Goal: Transaction & Acquisition: Purchase product/service

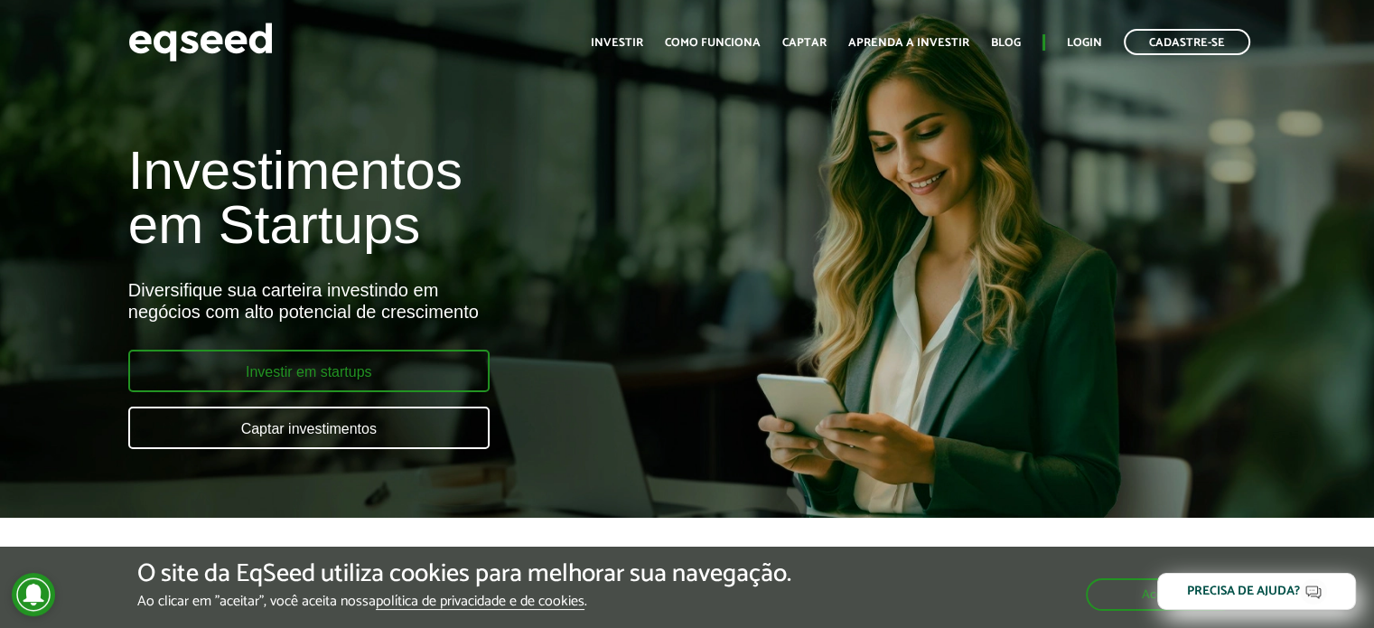
scroll to position [90, 0]
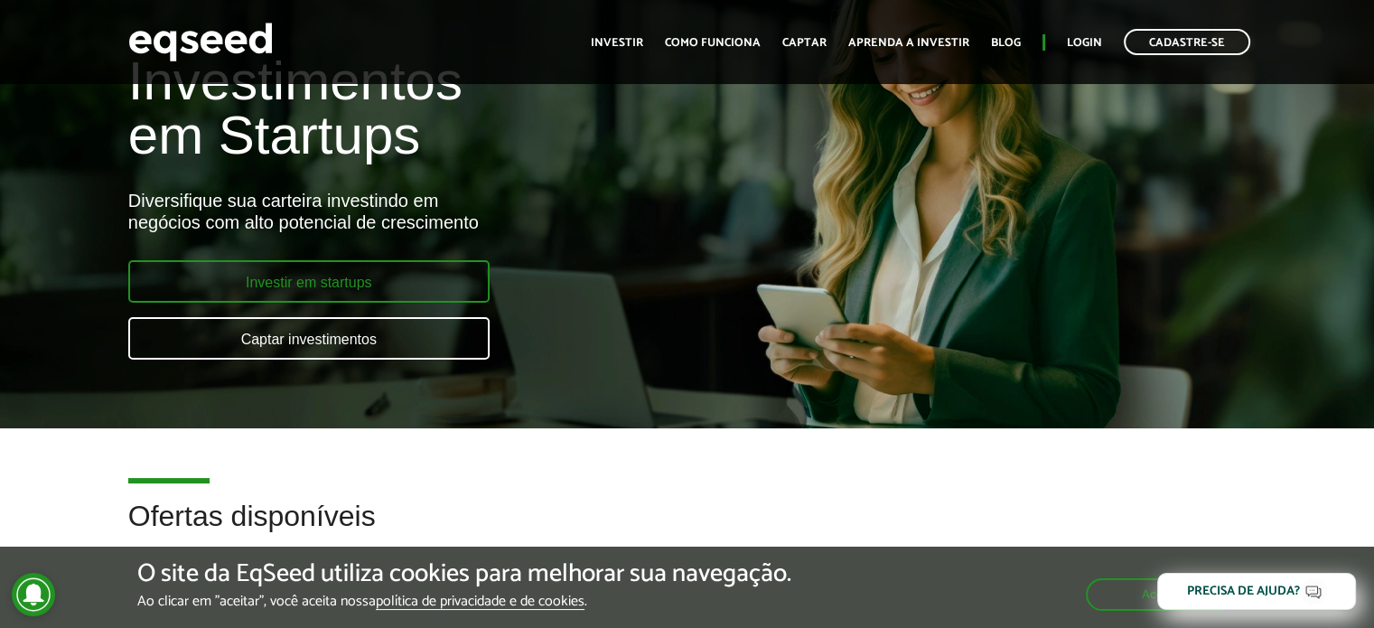
click at [368, 283] on link "Investir em startups" at bounding box center [308, 281] width 361 height 42
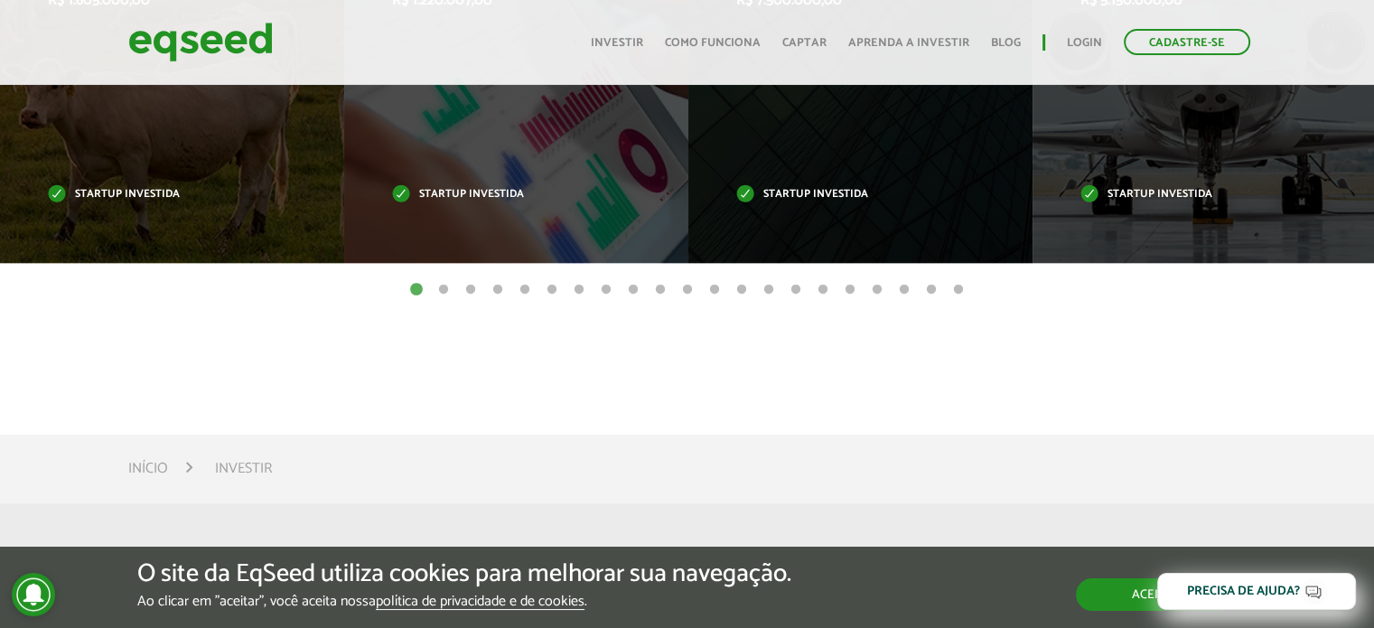
scroll to position [994, 0]
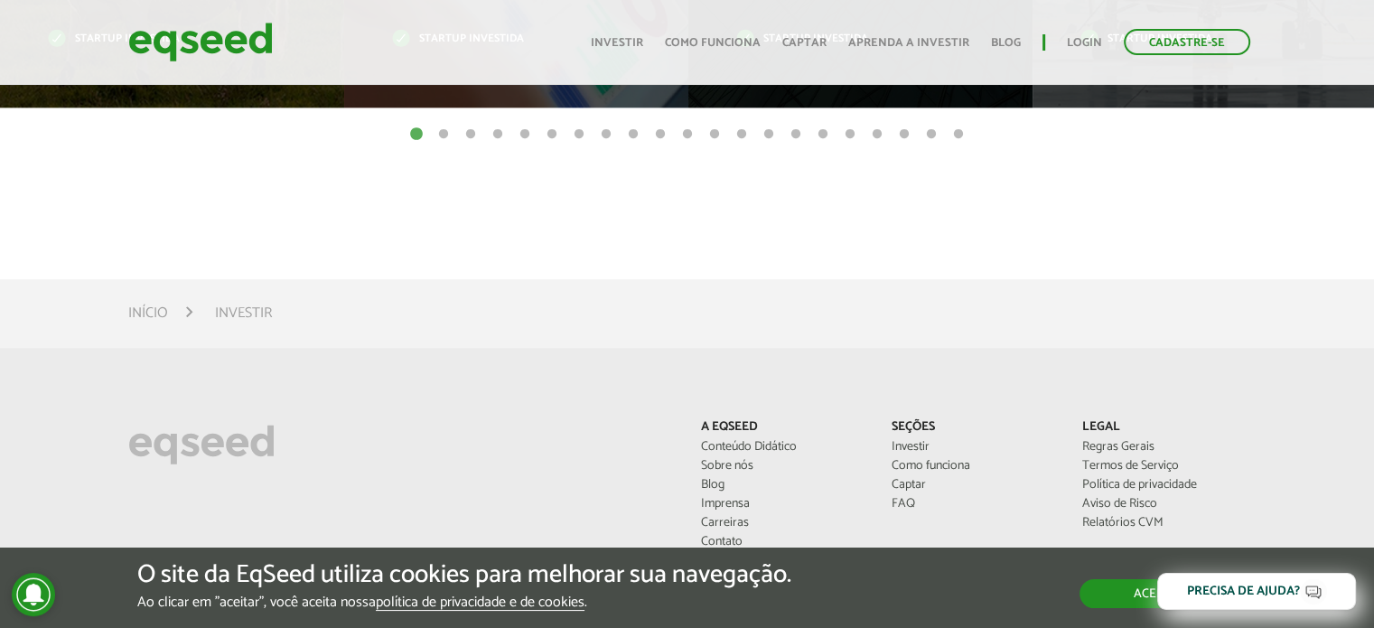
click at [1116, 599] on button "Aceitar" at bounding box center [1158, 593] width 157 height 29
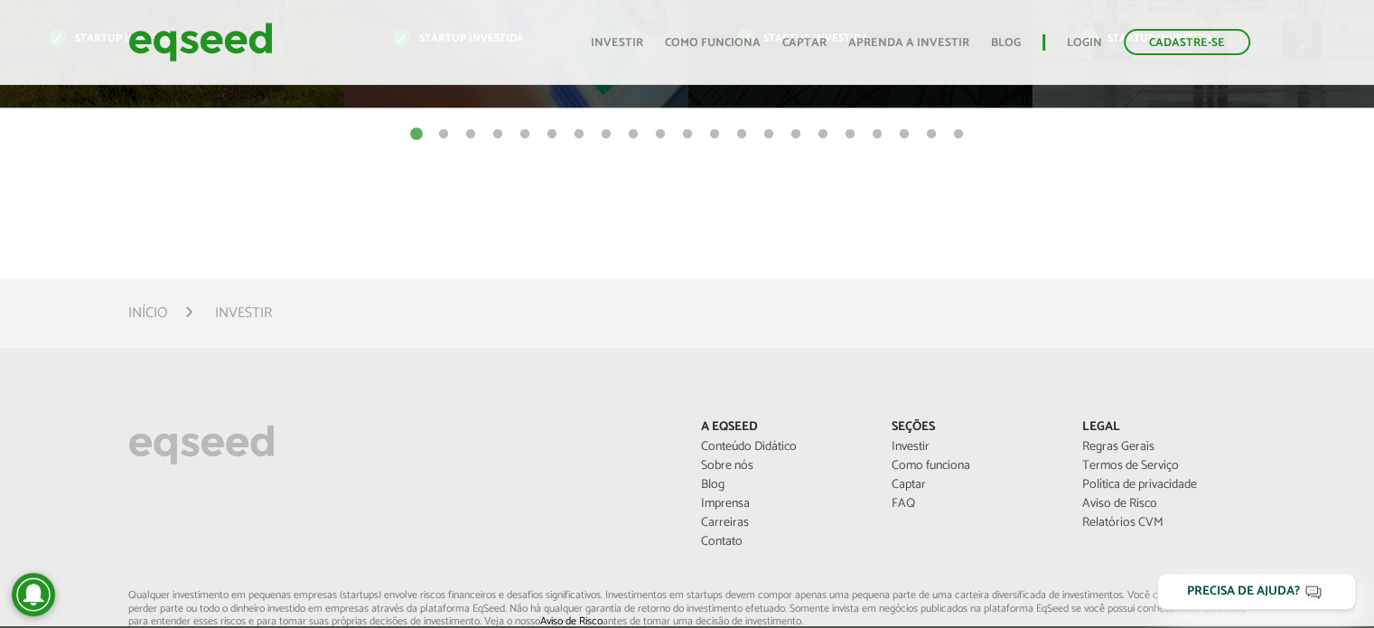
scroll to position [271, 0]
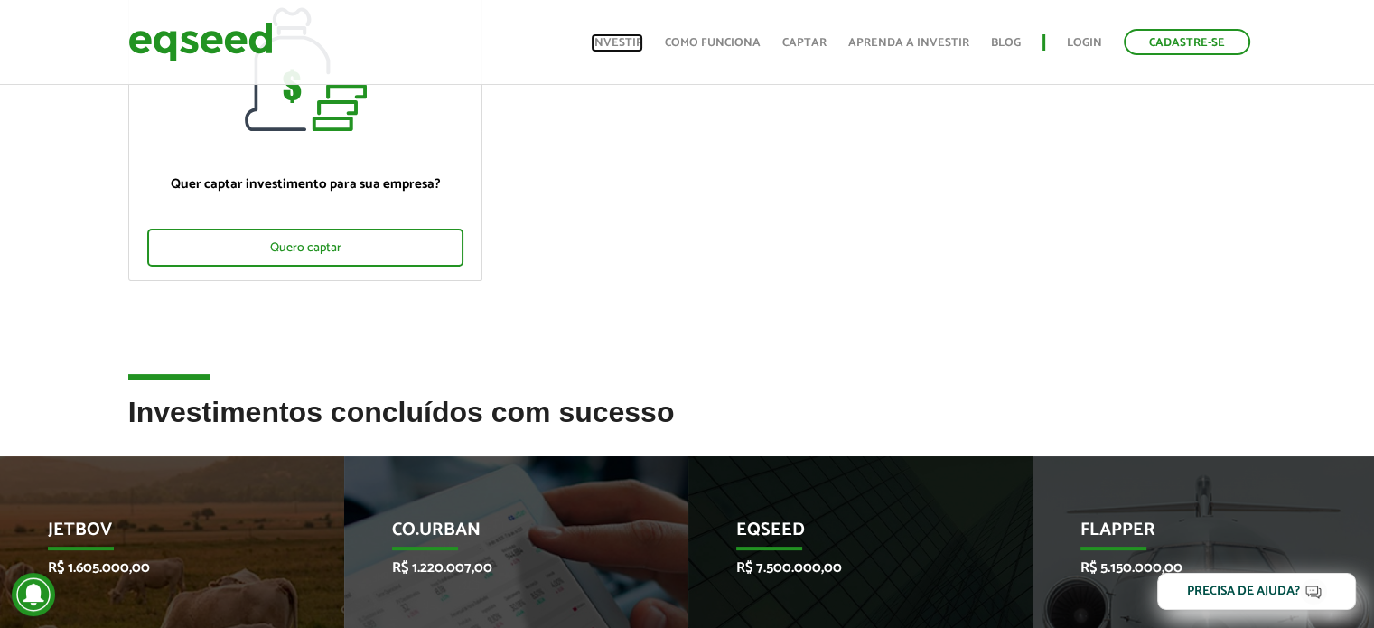
click at [636, 40] on link "Investir" at bounding box center [617, 43] width 52 height 12
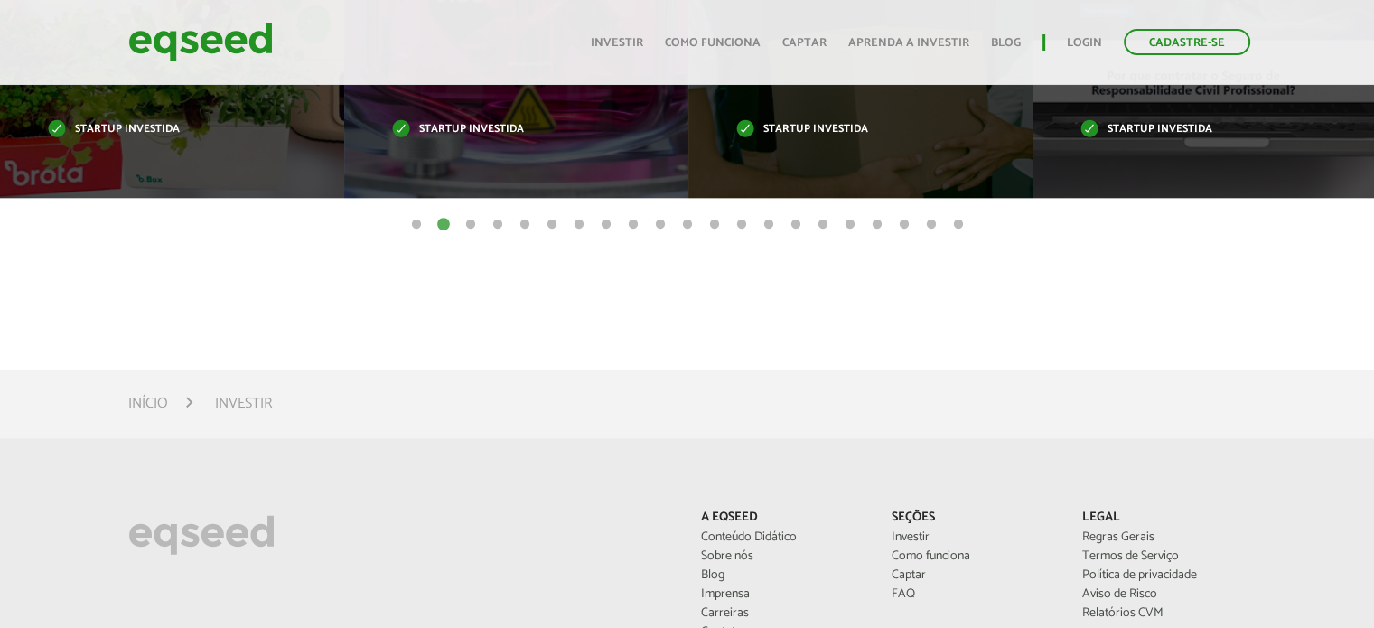
scroll to position [632, 0]
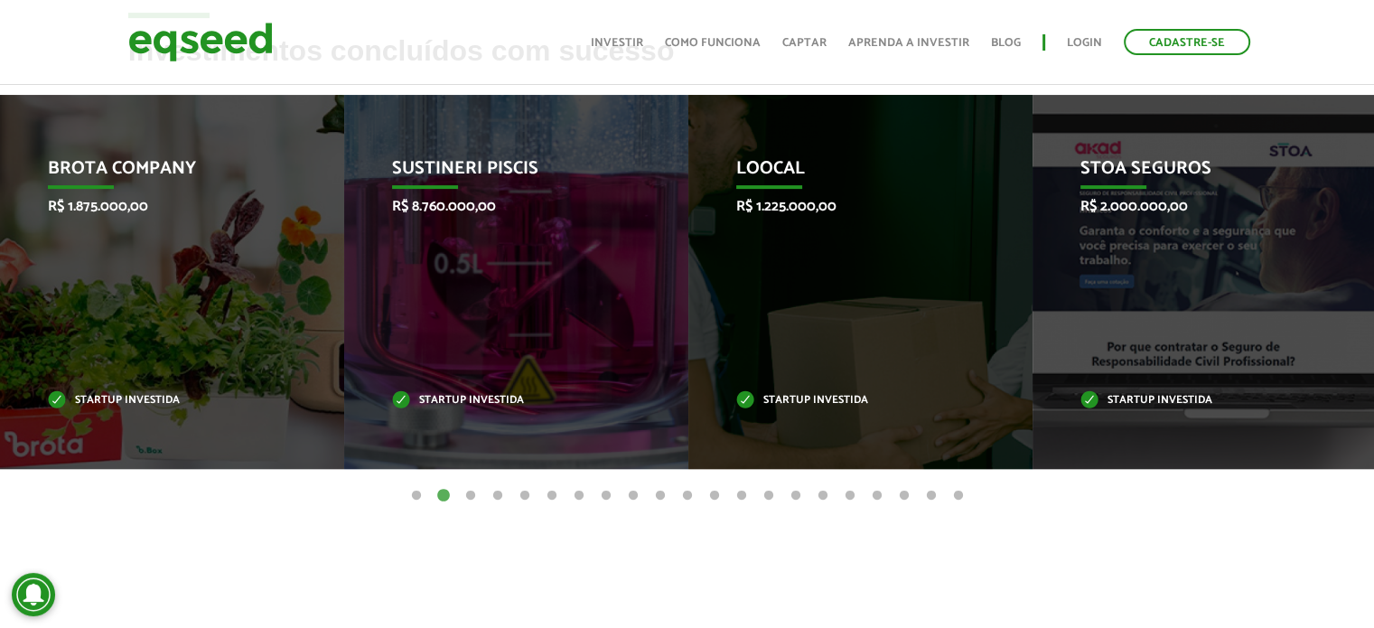
click at [472, 495] on button "3" at bounding box center [471, 496] width 18 height 18
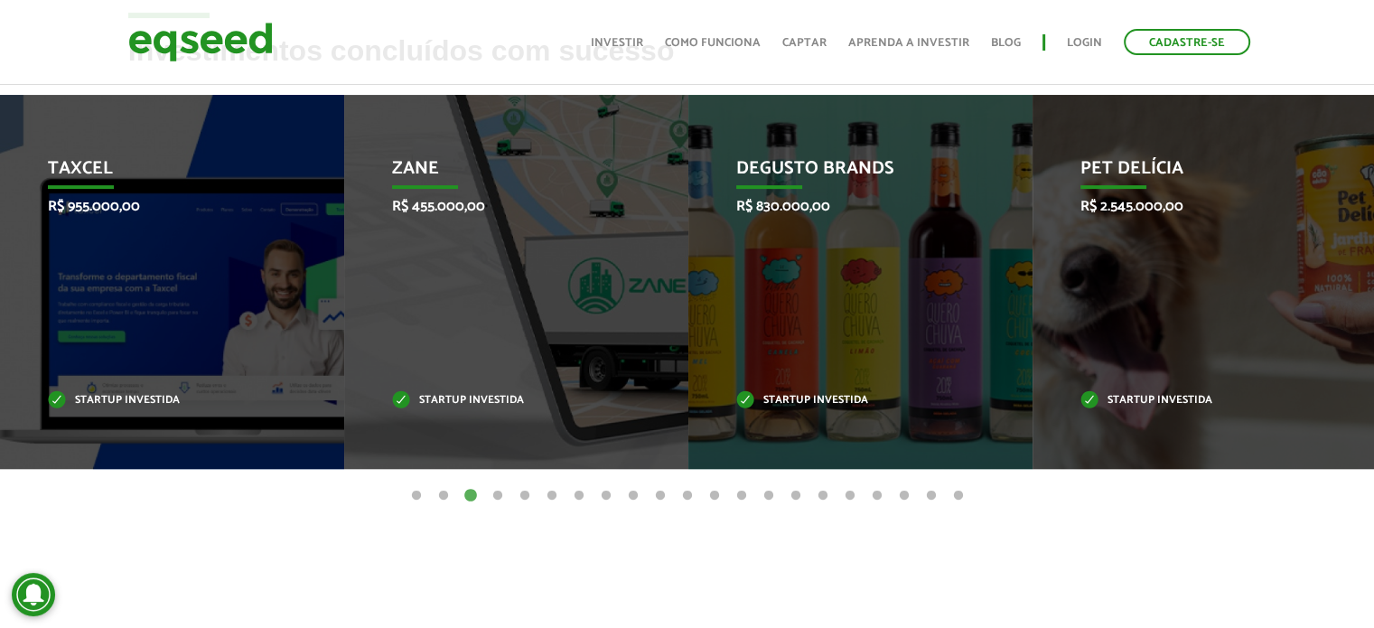
click at [498, 493] on button "4" at bounding box center [498, 496] width 18 height 18
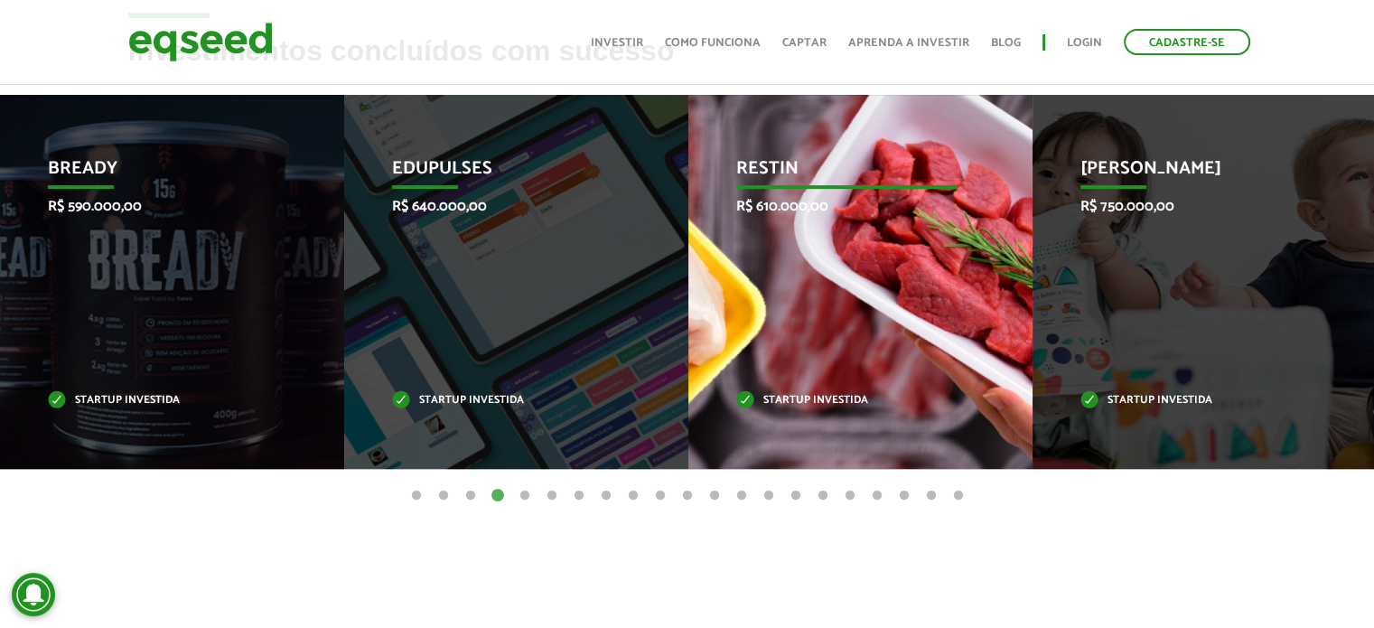
click at [849, 188] on div "Restin R$ 610.000,00 Startup investida" at bounding box center [846, 282] width 317 height 374
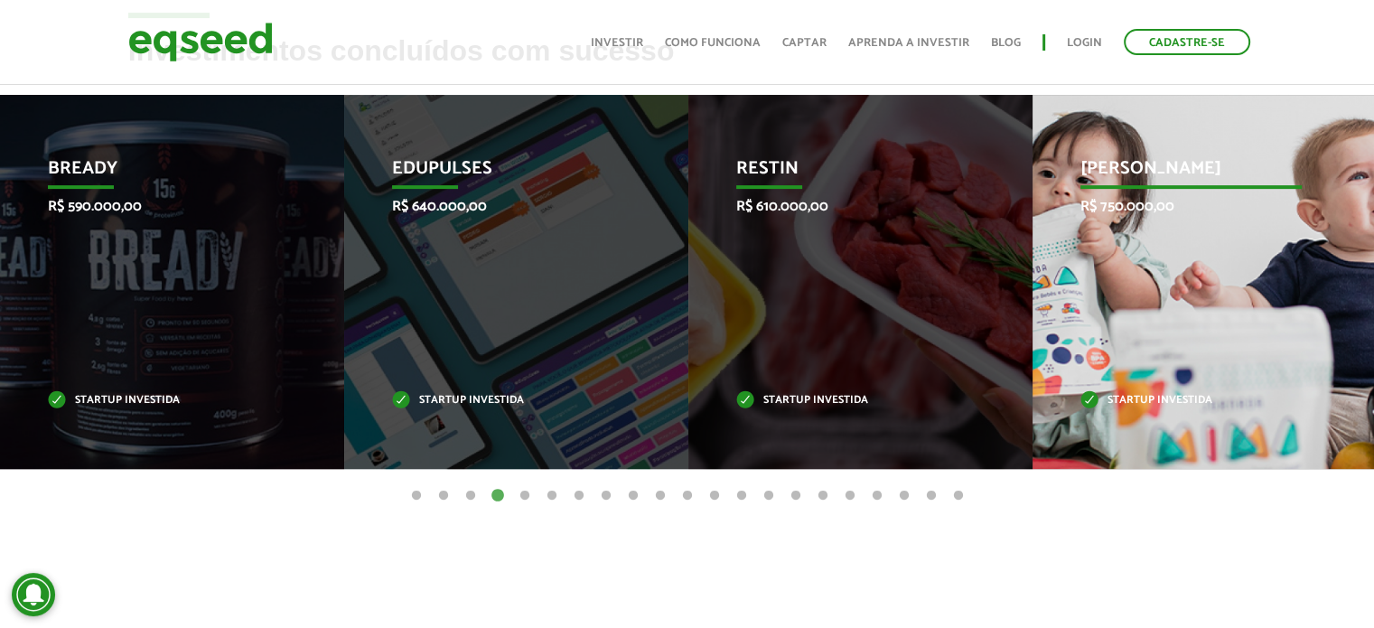
click at [1096, 175] on p "Jornada Mima" at bounding box center [1192, 173] width 222 height 31
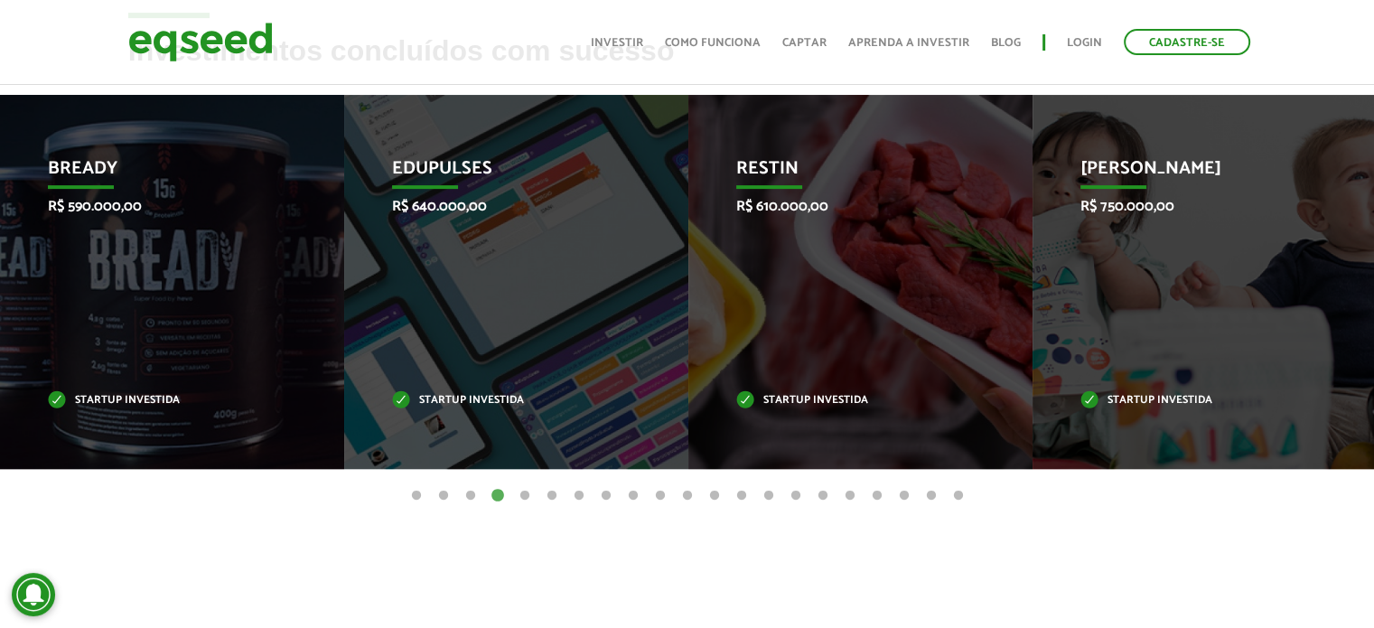
click at [521, 493] on button "5" at bounding box center [525, 496] width 18 height 18
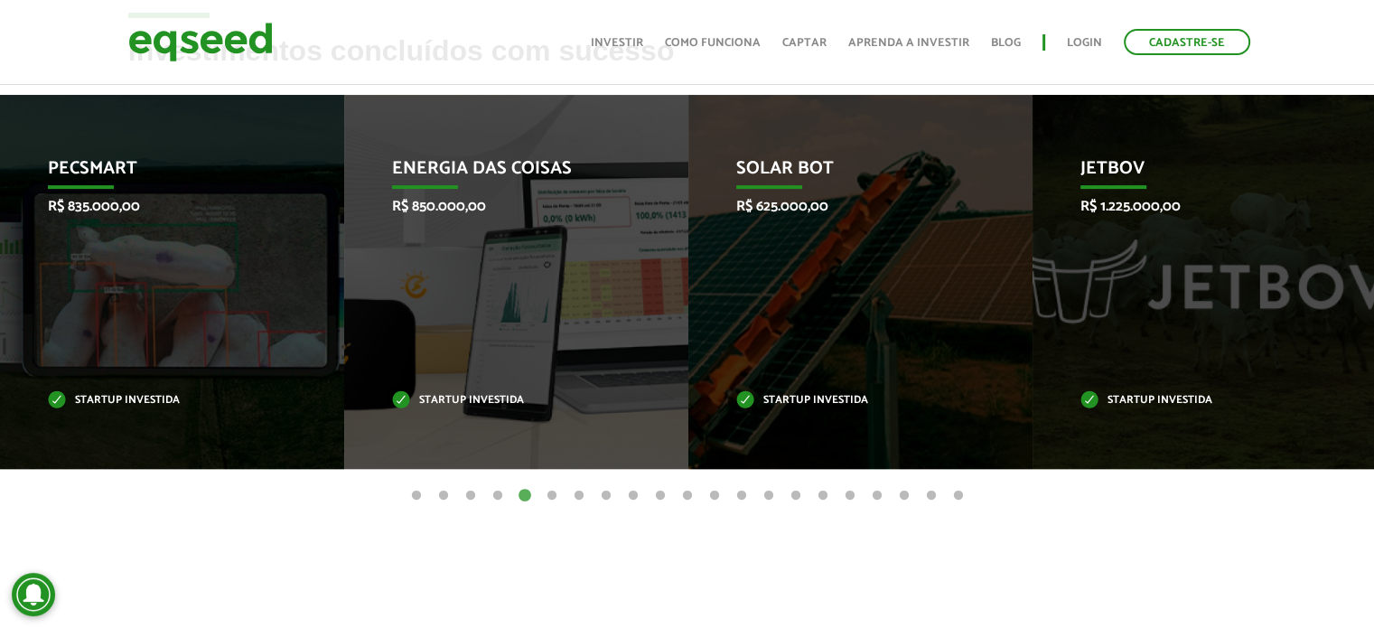
click at [552, 498] on button "6" at bounding box center [552, 496] width 18 height 18
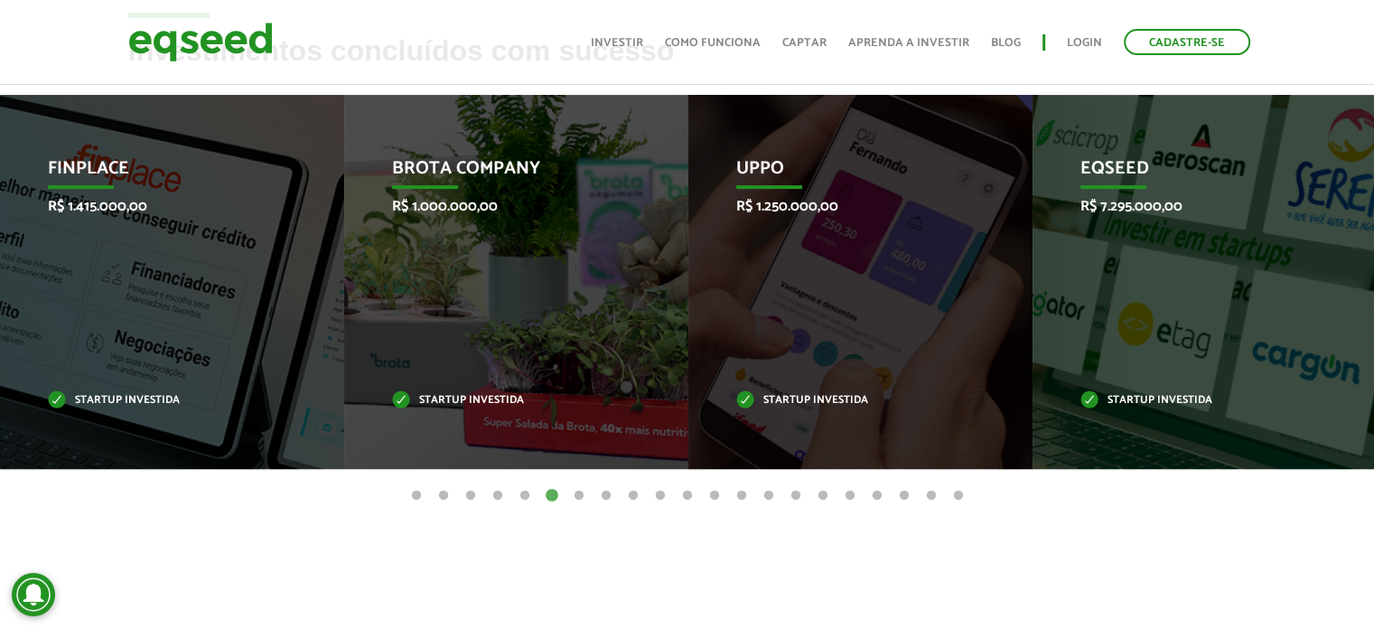
click at [519, 498] on button "5" at bounding box center [525, 496] width 18 height 18
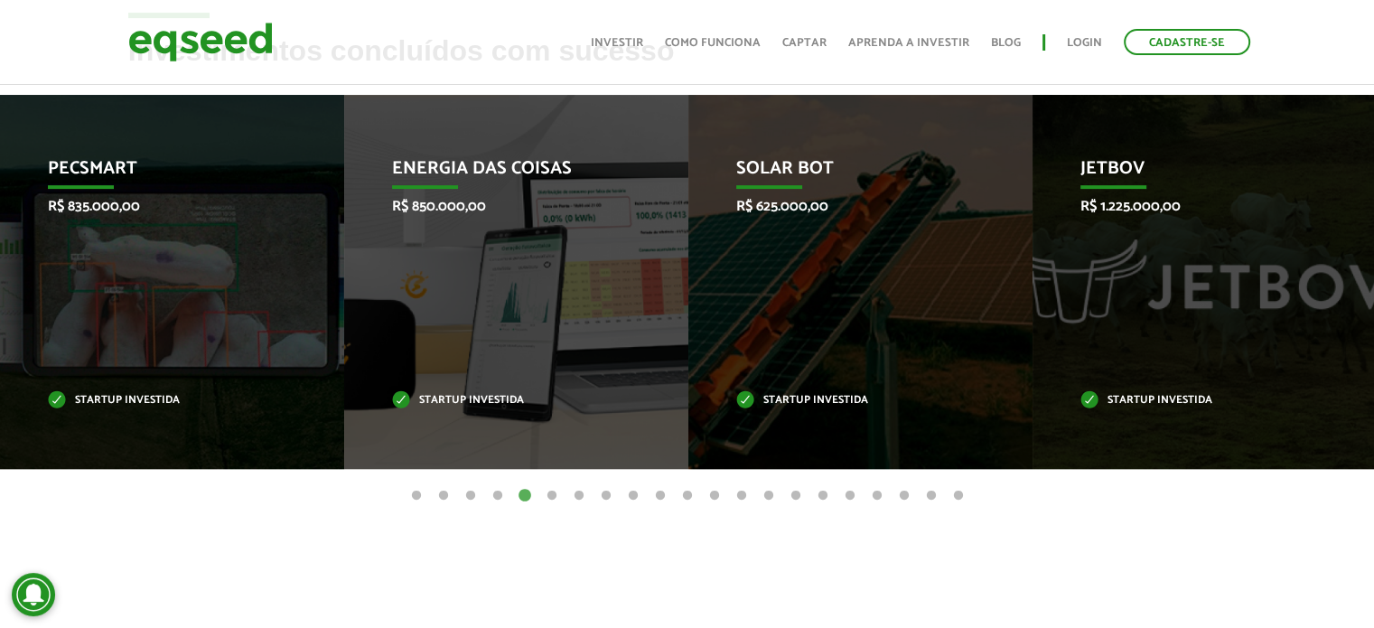
click at [419, 494] on button "1" at bounding box center [416, 496] width 18 height 18
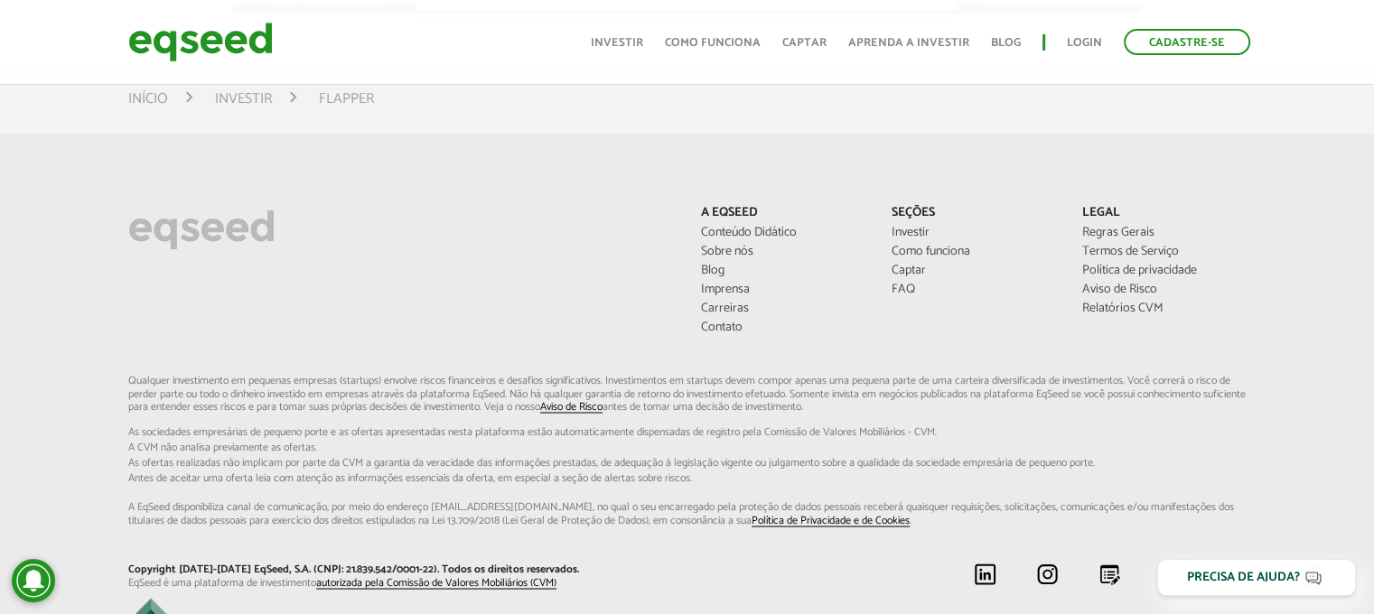
scroll to position [2891, 0]
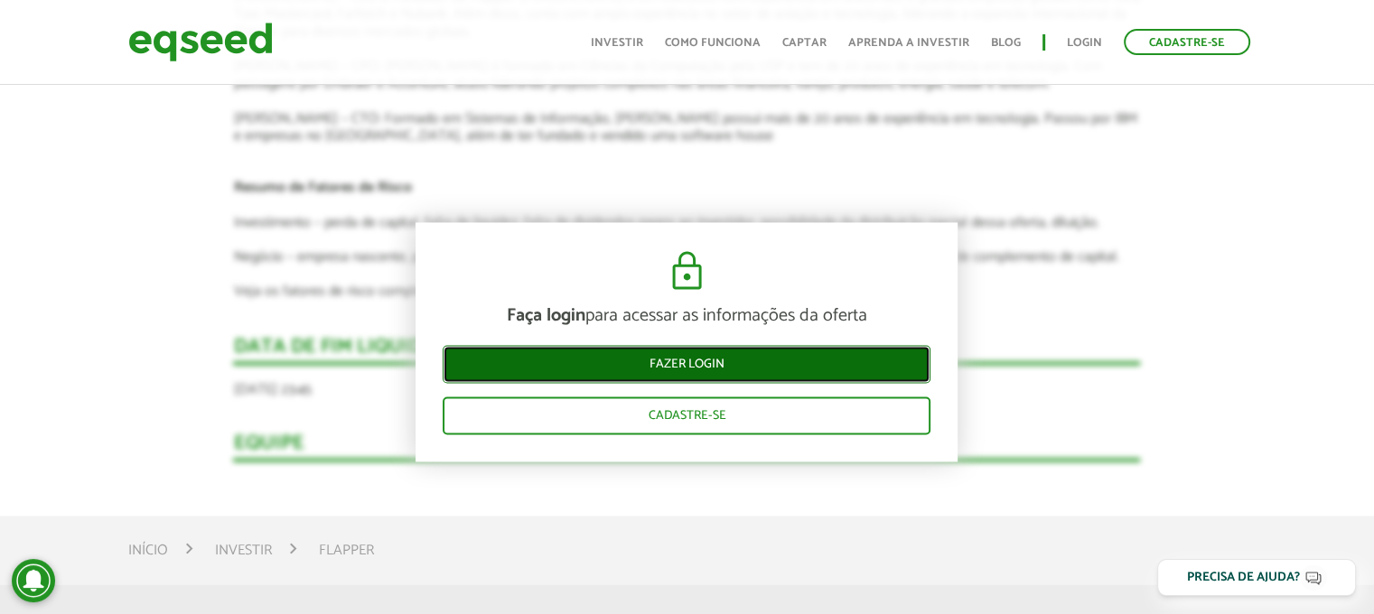
click at [652, 349] on link "Fazer login" at bounding box center [687, 364] width 488 height 38
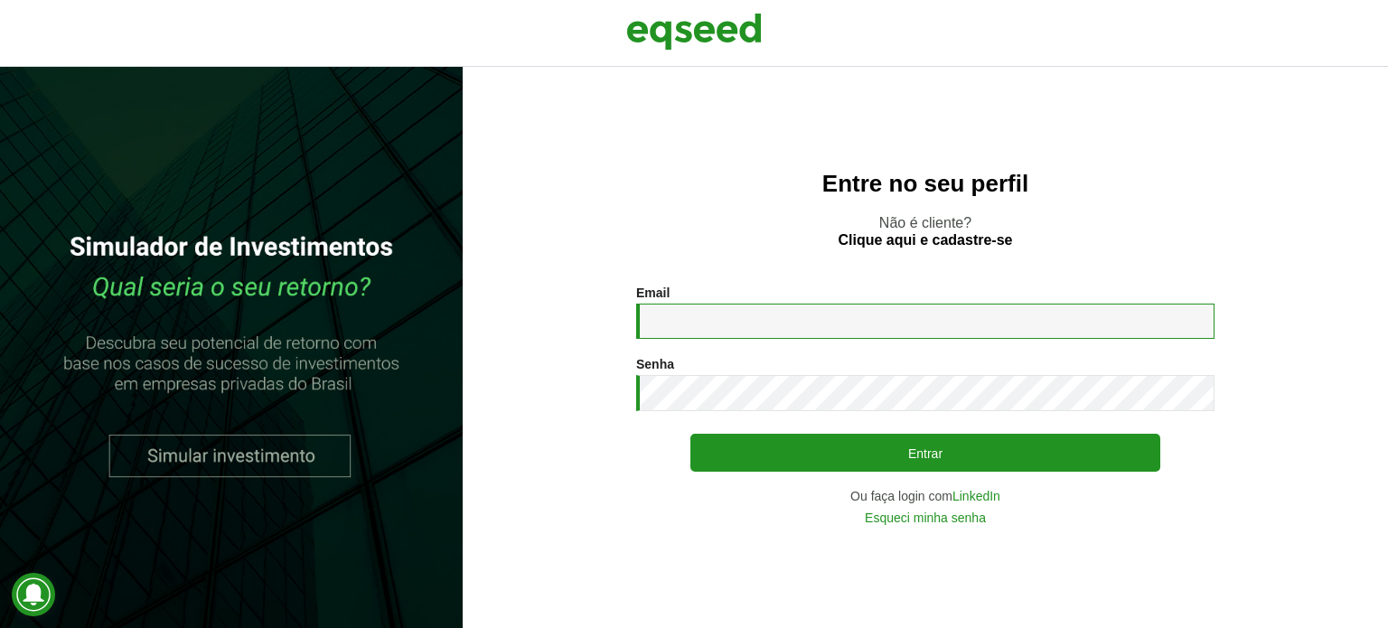
drag, startPoint x: 654, startPoint y: 306, endPoint x: 673, endPoint y: 313, distance: 20.0
click at [654, 306] on input "Email *" at bounding box center [925, 321] width 578 height 35
click at [673, 313] on input "Email *" at bounding box center [925, 321] width 578 height 35
type input "**********"
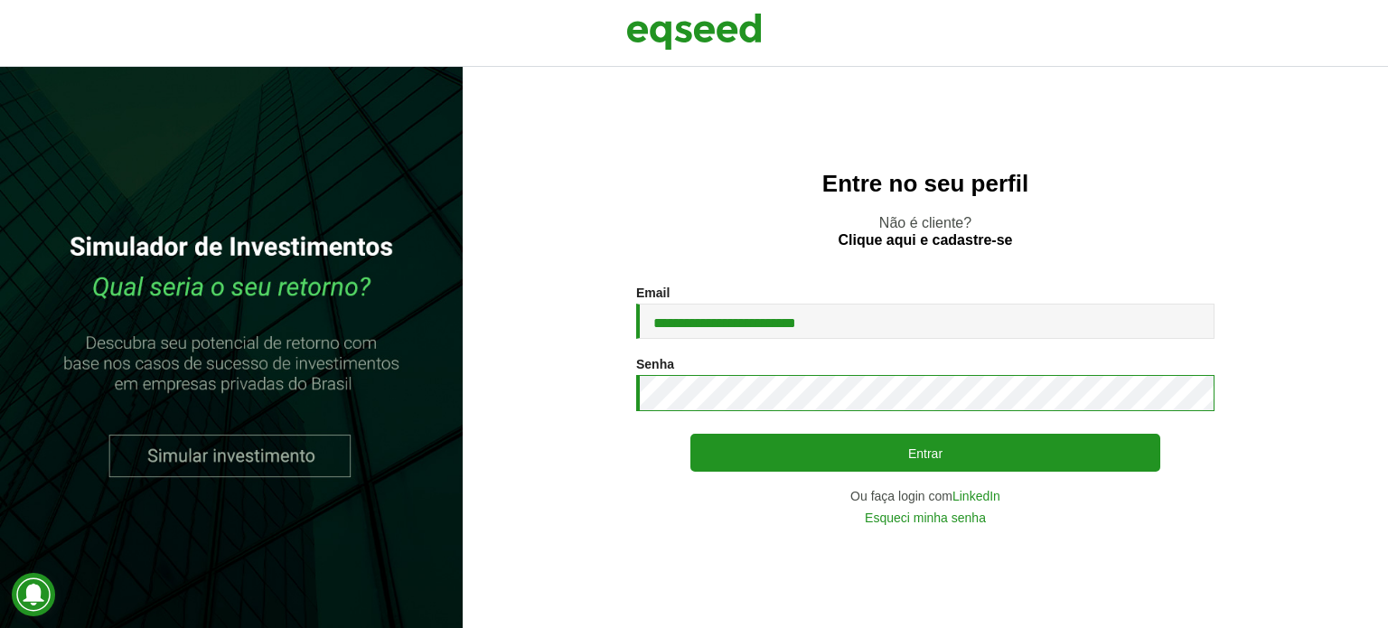
click at [690, 434] on button "Entrar" at bounding box center [925, 453] width 470 height 38
